Goal: Information Seeking & Learning: Understand process/instructions

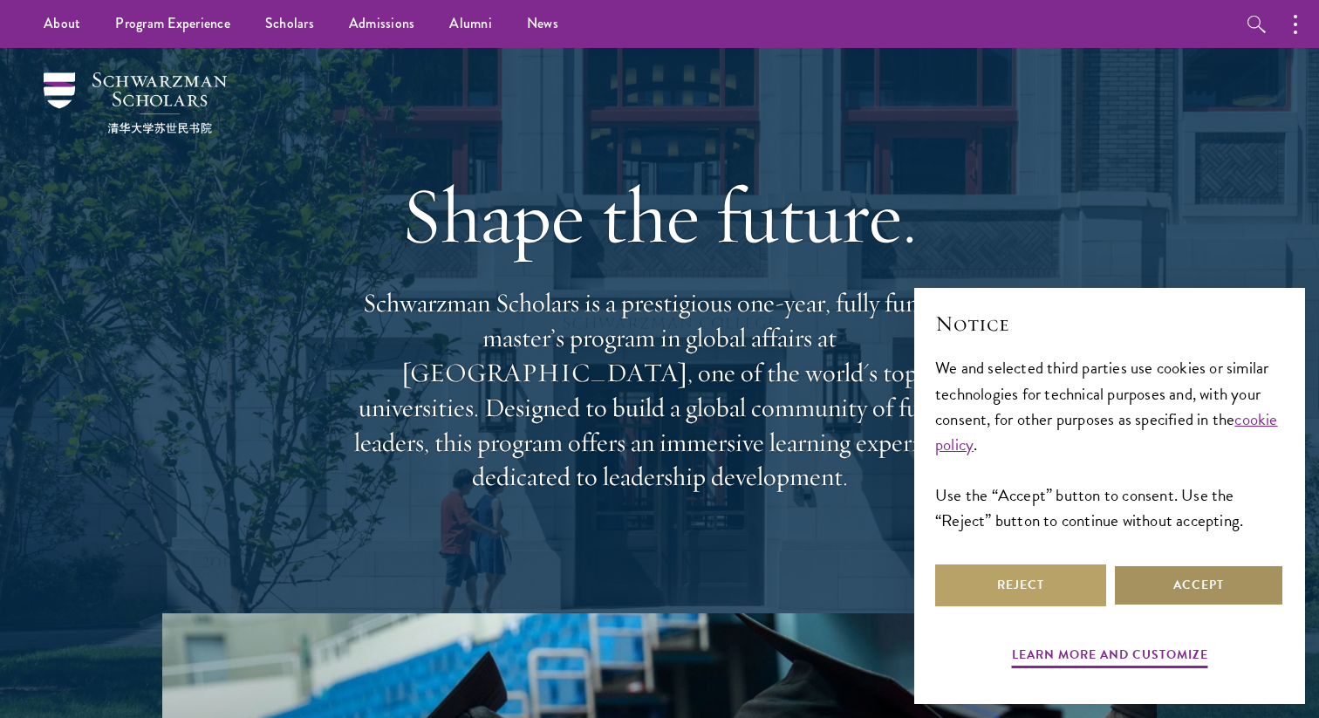
click at [1200, 584] on button "Accept" at bounding box center [1198, 585] width 171 height 42
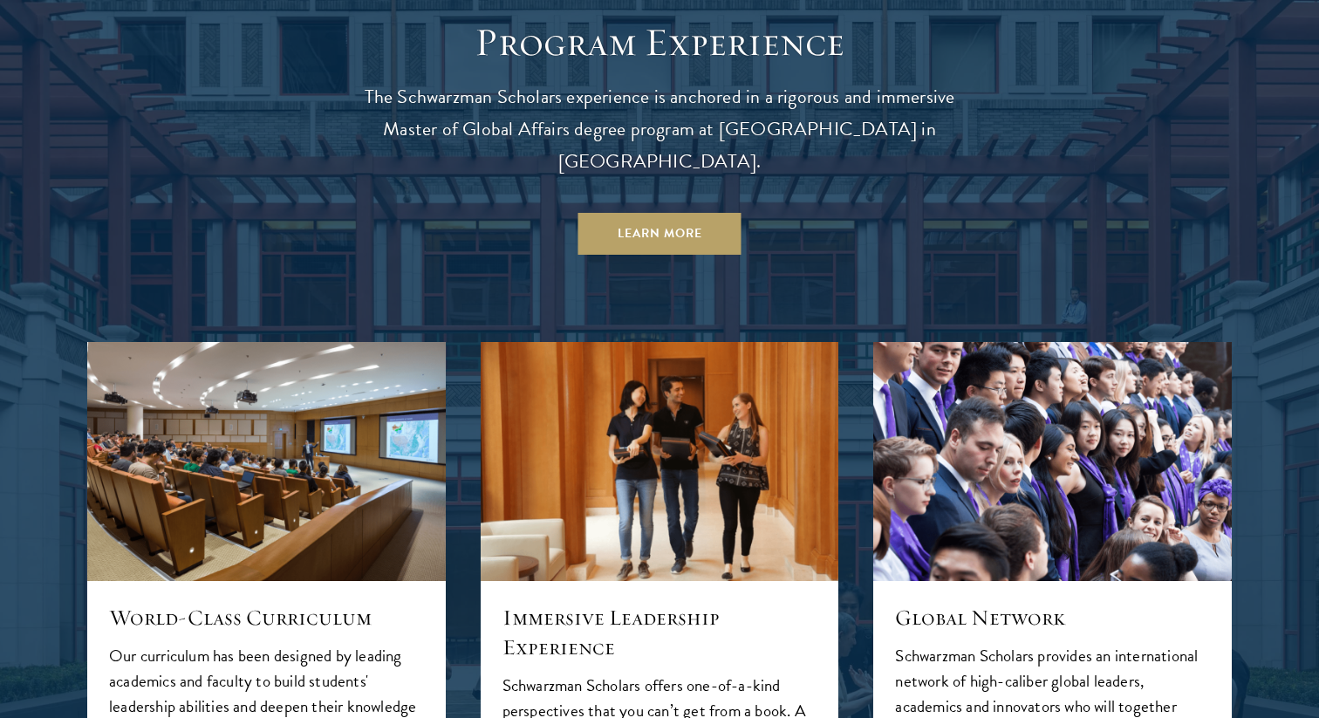
scroll to position [1614, 0]
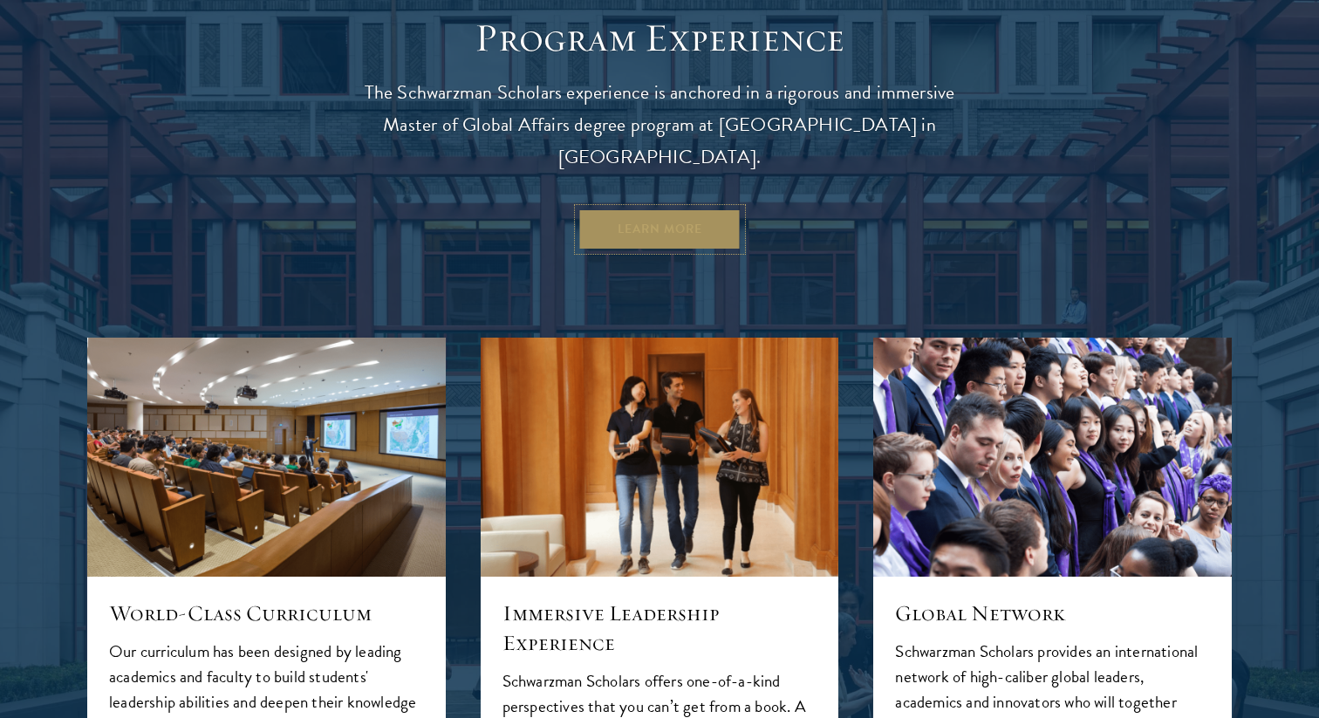
click at [701, 208] on link "Learn More" at bounding box center [659, 229] width 163 height 42
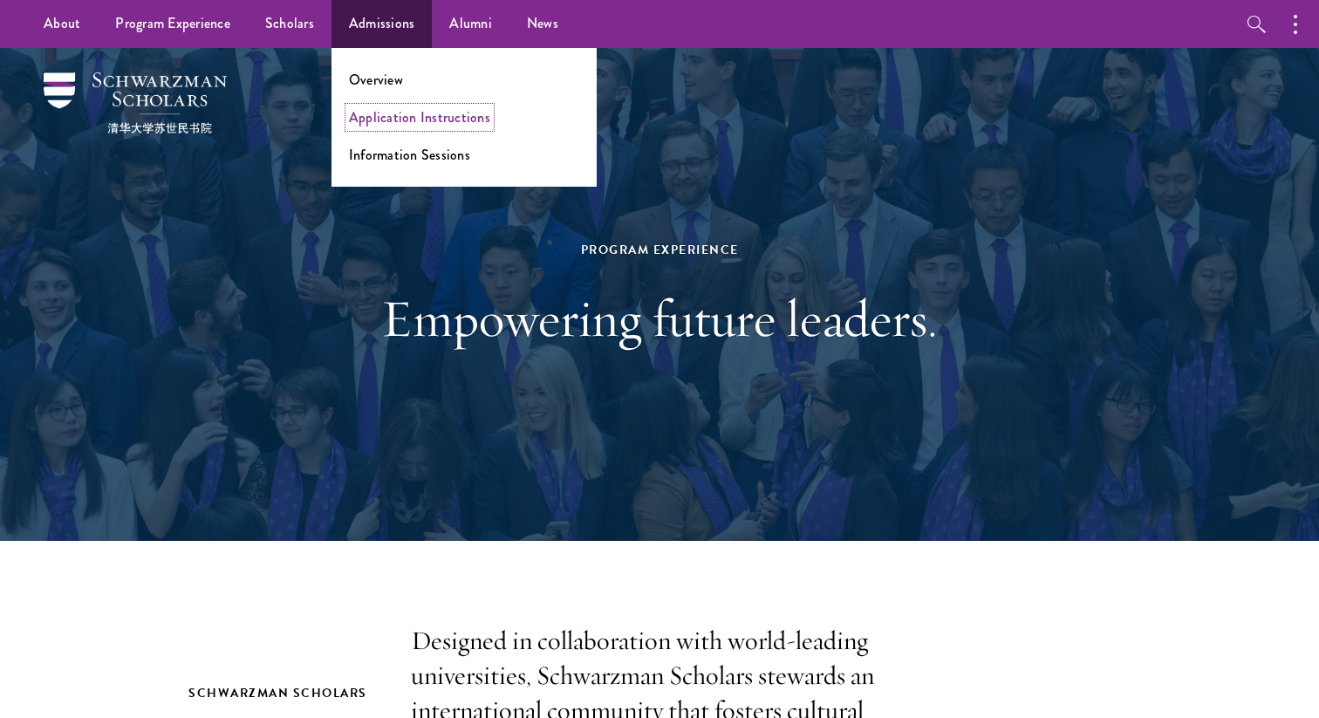
click at [394, 120] on link "Application Instructions" at bounding box center [419, 117] width 141 height 20
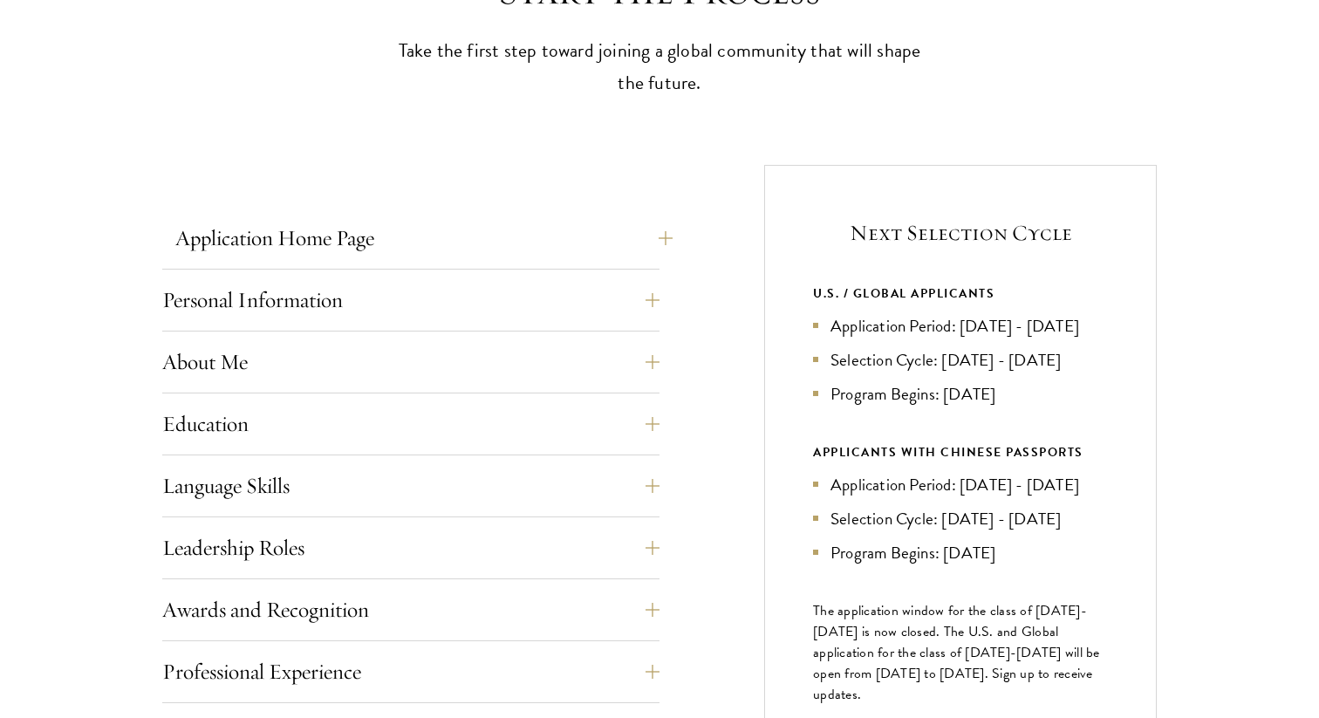
scroll to position [556, 0]
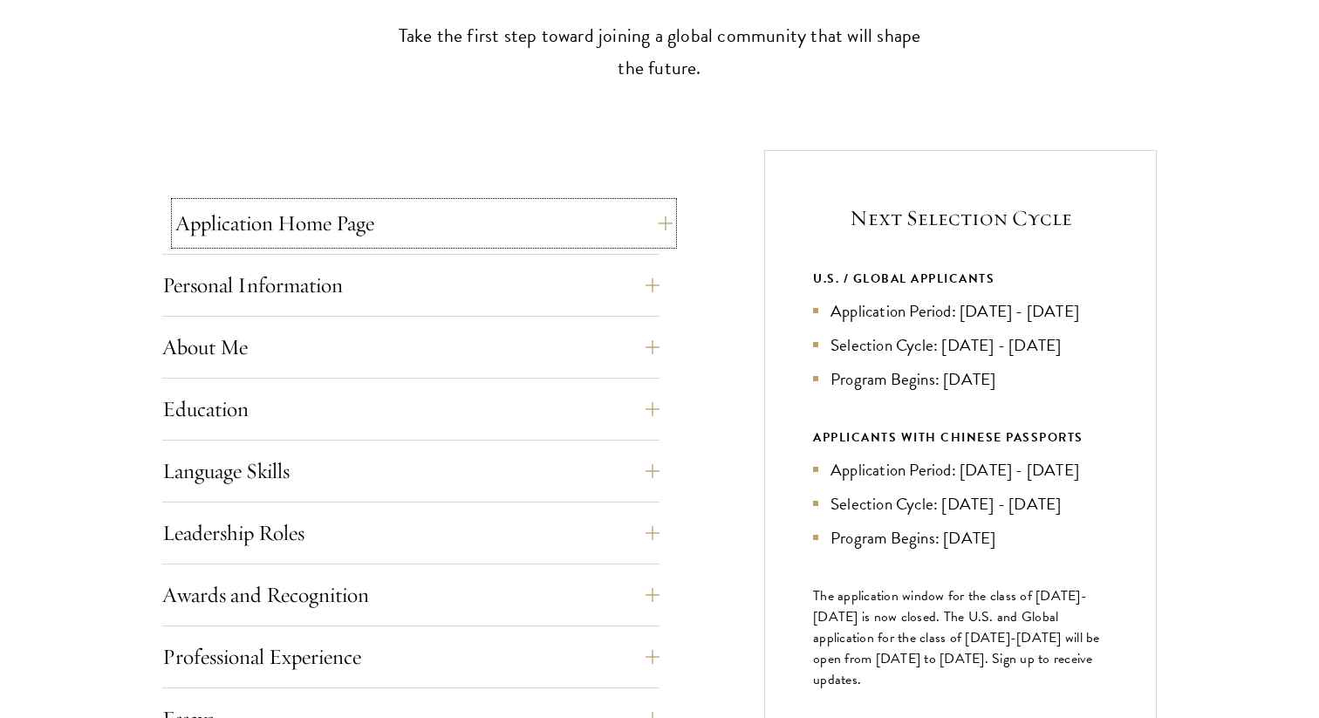
click at [652, 224] on button "Application Home Page" at bounding box center [423, 223] width 497 height 42
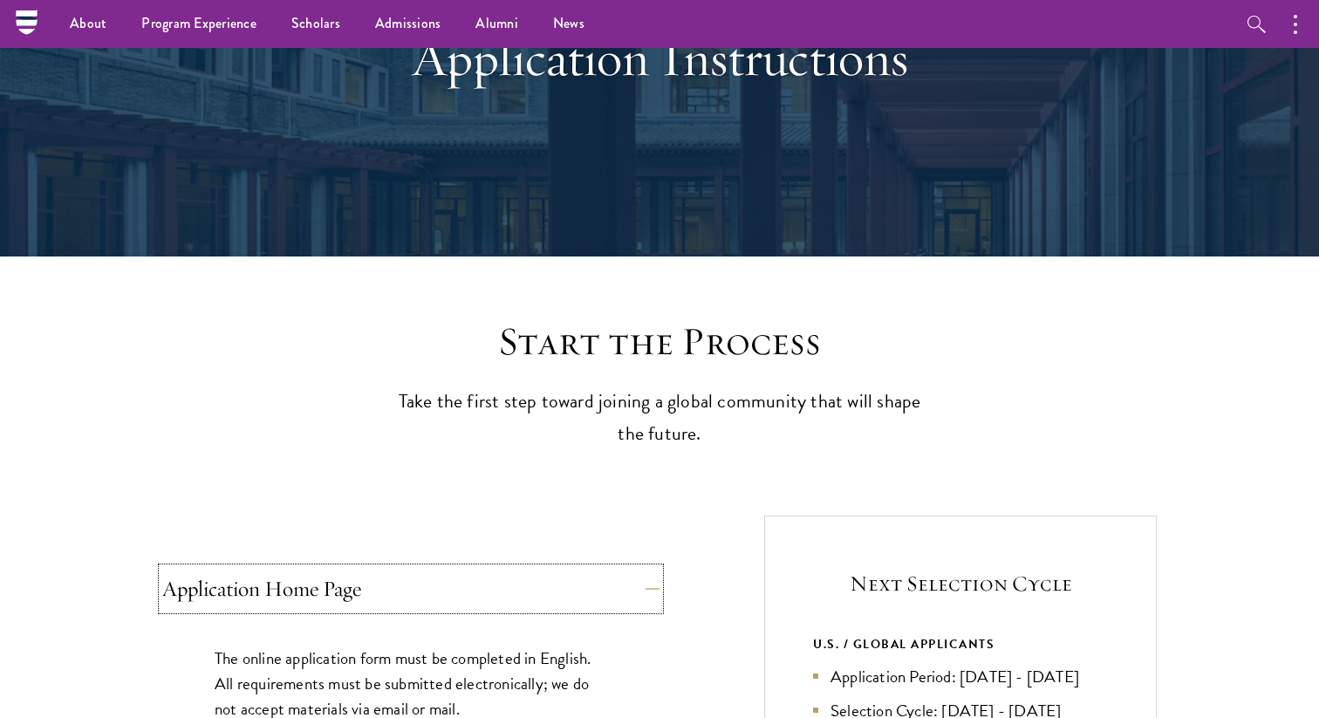
scroll to position [0, 0]
